Goal: Find specific page/section: Find specific page/section

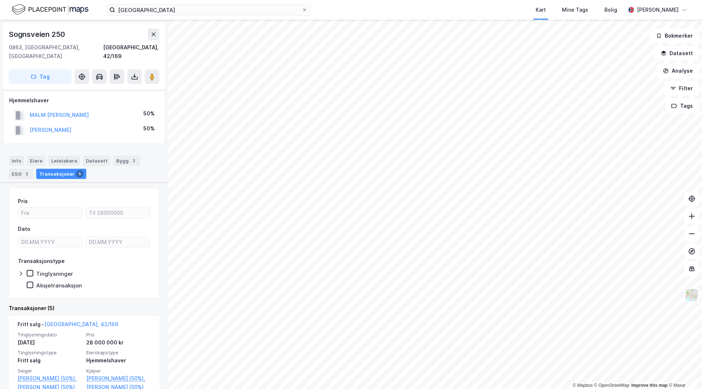
scroll to position [73, 0]
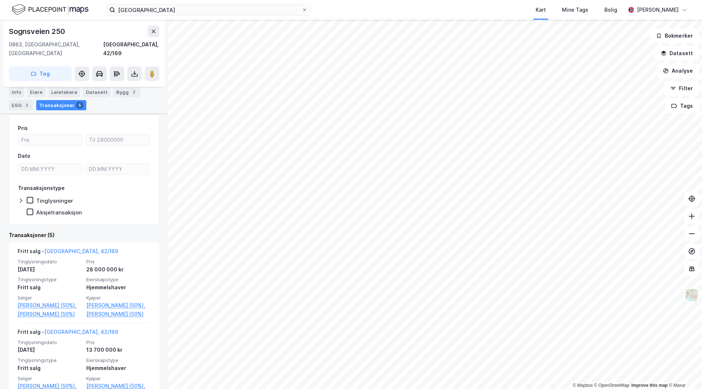
click at [152, 2] on div "løkka gård Kart Mine Tags Bolig [PERSON_NAME]" at bounding box center [351, 10] width 702 height 20
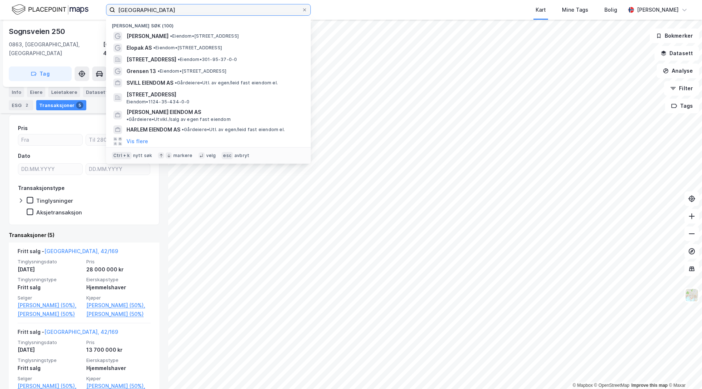
click at [151, 15] on input "[GEOGRAPHIC_DATA]" at bounding box center [208, 9] width 186 height 11
click at [151, 15] on label "[GEOGRAPHIC_DATA]" at bounding box center [208, 10] width 205 height 12
click at [151, 15] on input "[GEOGRAPHIC_DATA]" at bounding box center [208, 9] width 186 height 11
click at [151, 15] on label "[GEOGRAPHIC_DATA]" at bounding box center [208, 10] width 205 height 12
click at [151, 15] on input "[GEOGRAPHIC_DATA]" at bounding box center [208, 9] width 186 height 11
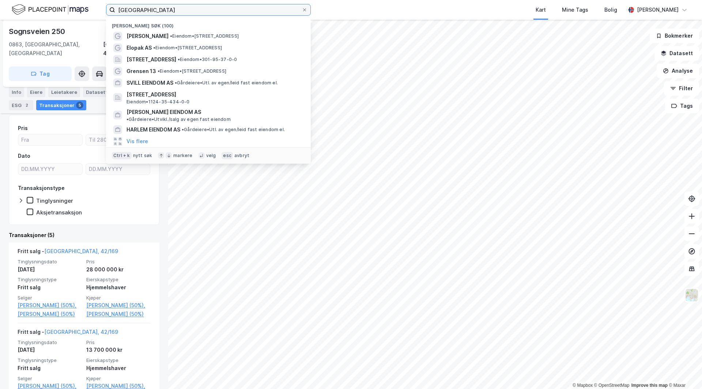
click at [163, 13] on input "[GEOGRAPHIC_DATA]" at bounding box center [208, 9] width 186 height 11
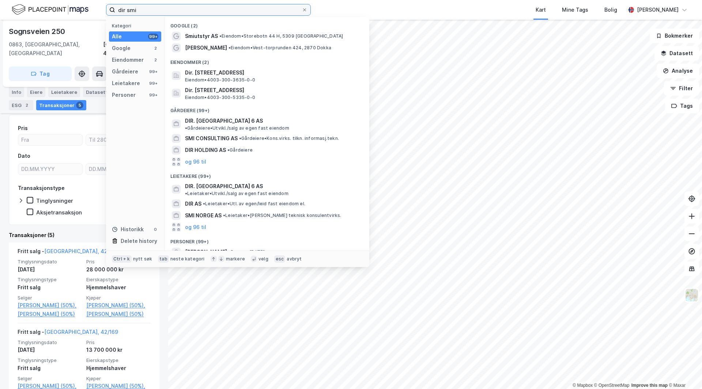
type input "dir smi"
